Goal: Communication & Community: Answer question/provide support

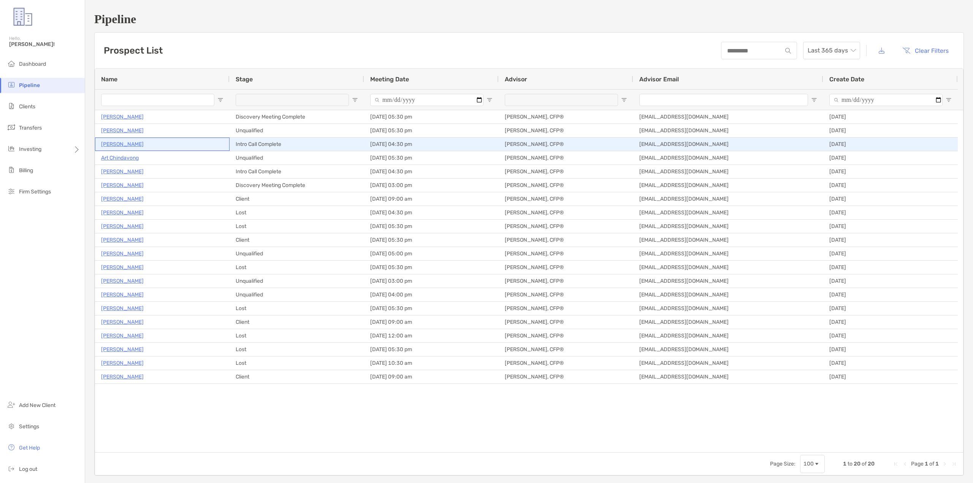
click at [121, 143] on p "[PERSON_NAME]" at bounding box center [122, 145] width 43 height 10
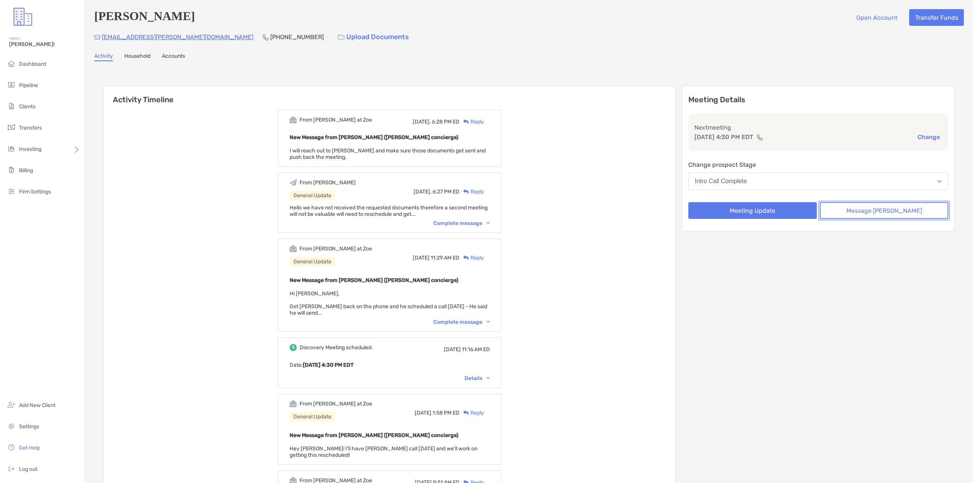
click at [907, 214] on button "Message Zoe" at bounding box center [884, 210] width 128 height 17
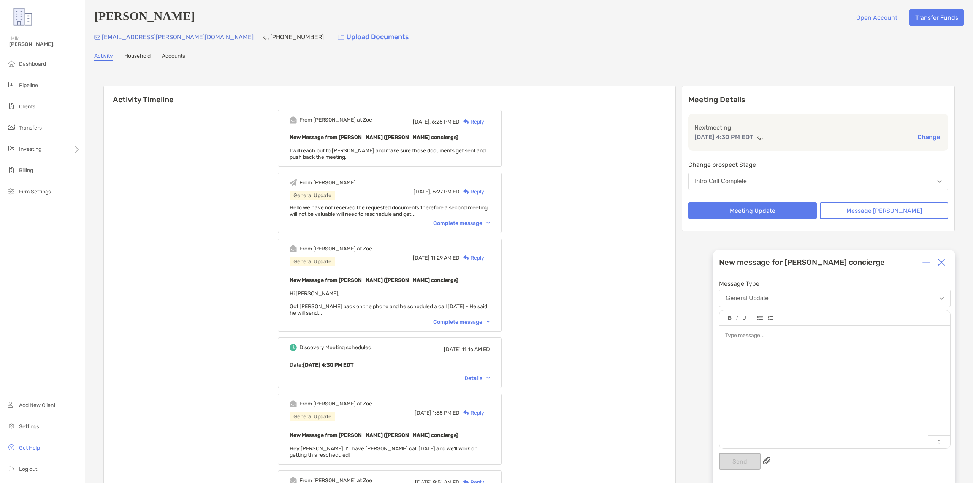
click at [771, 336] on div at bounding box center [834, 336] width 219 height 8
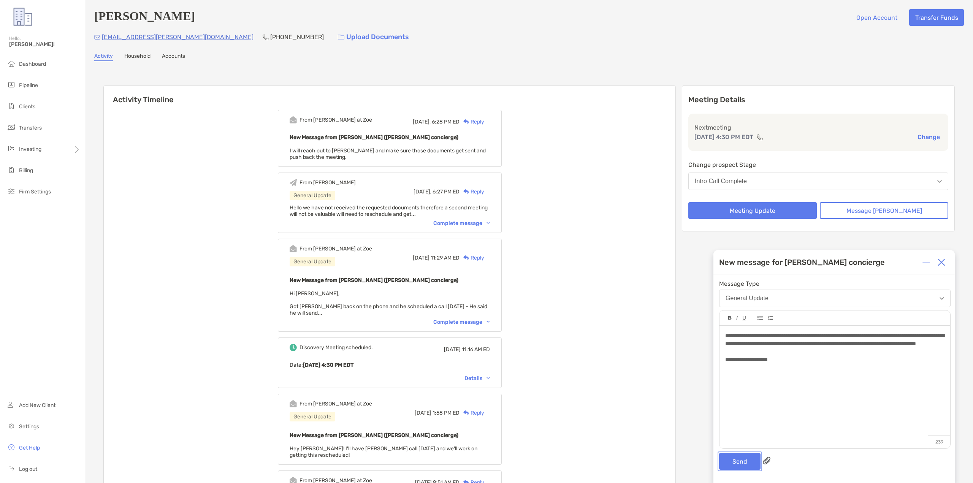
click at [747, 465] on button "Send" at bounding box center [739, 461] width 41 height 17
